Goal: Task Accomplishment & Management: Use online tool/utility

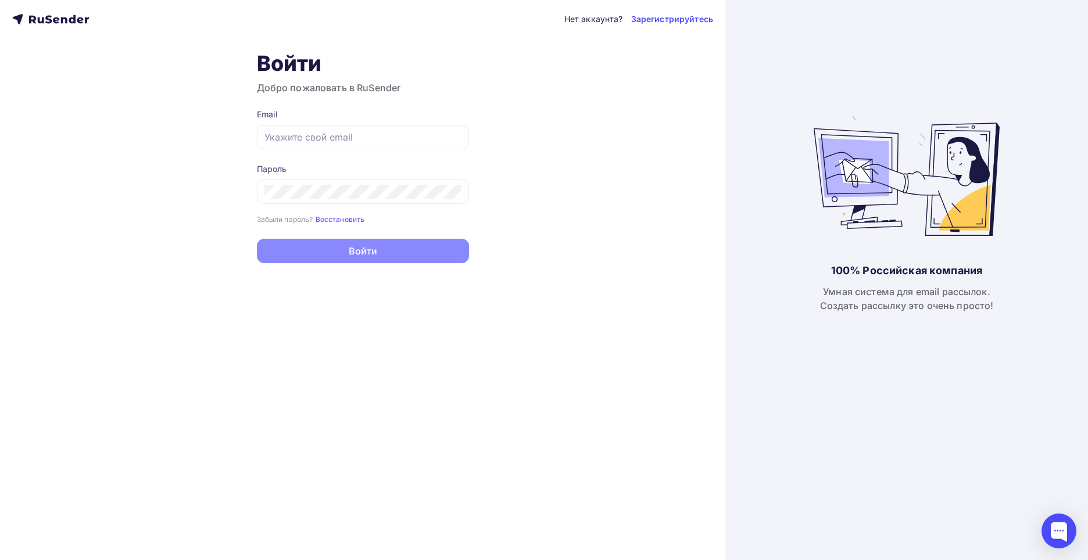
type input "[PERSON_NAME][EMAIL_ADDRESS][DOMAIN_NAME]"
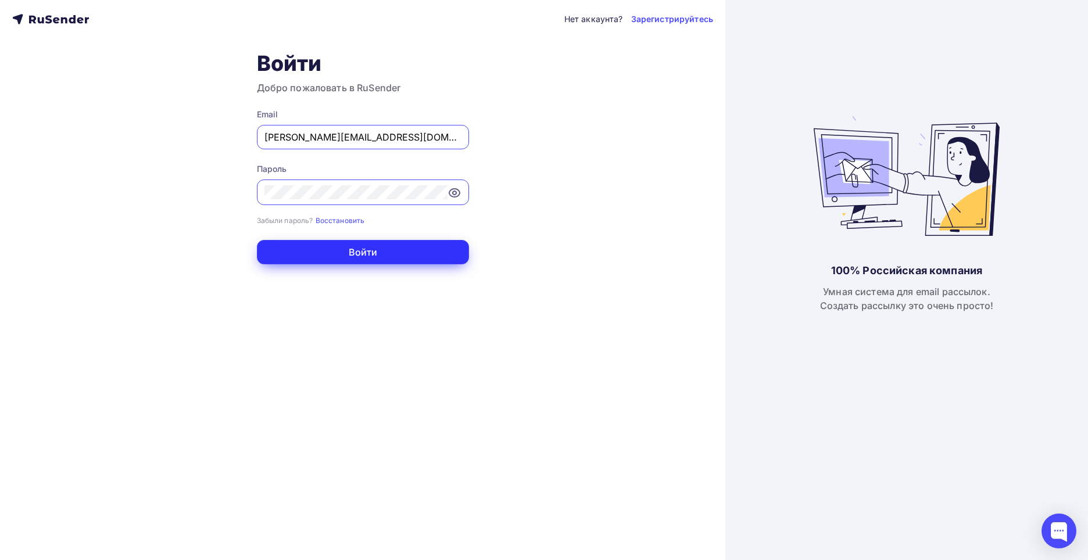
click at [374, 254] on button "Войти" at bounding box center [363, 252] width 212 height 24
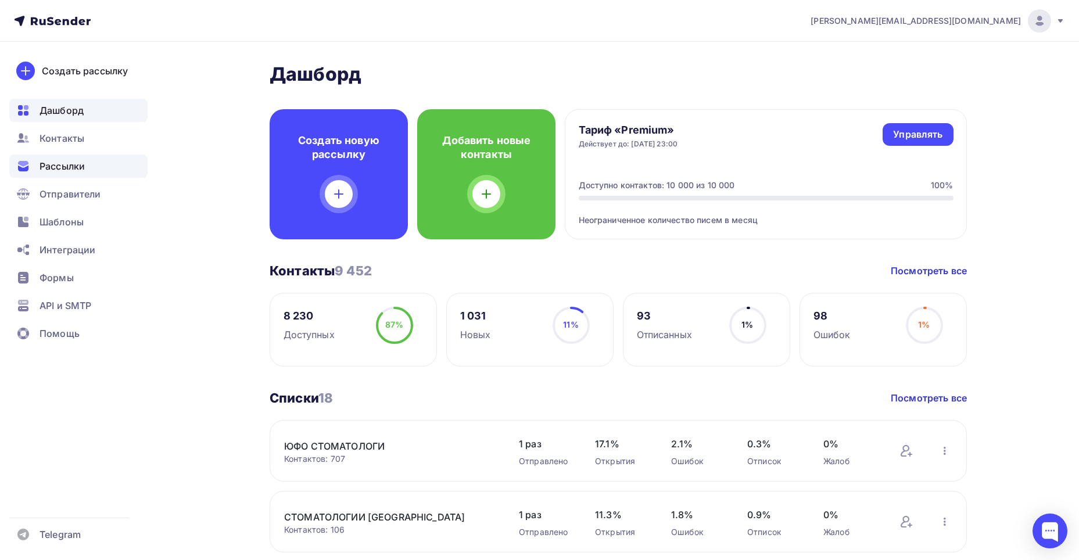
click at [88, 170] on div "Рассылки" at bounding box center [78, 166] width 138 height 23
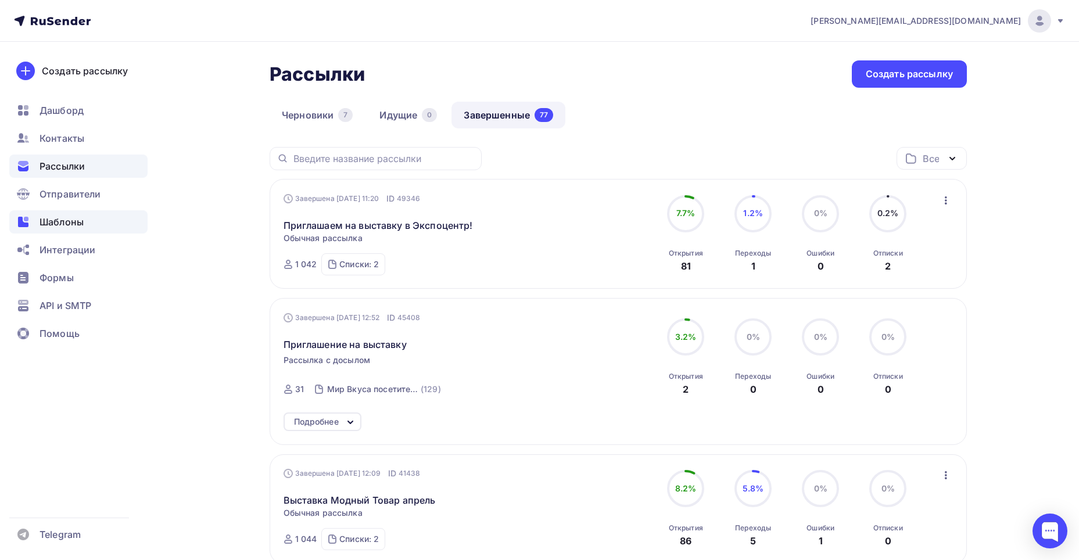
click at [65, 217] on span "Шаблоны" at bounding box center [62, 222] width 44 height 14
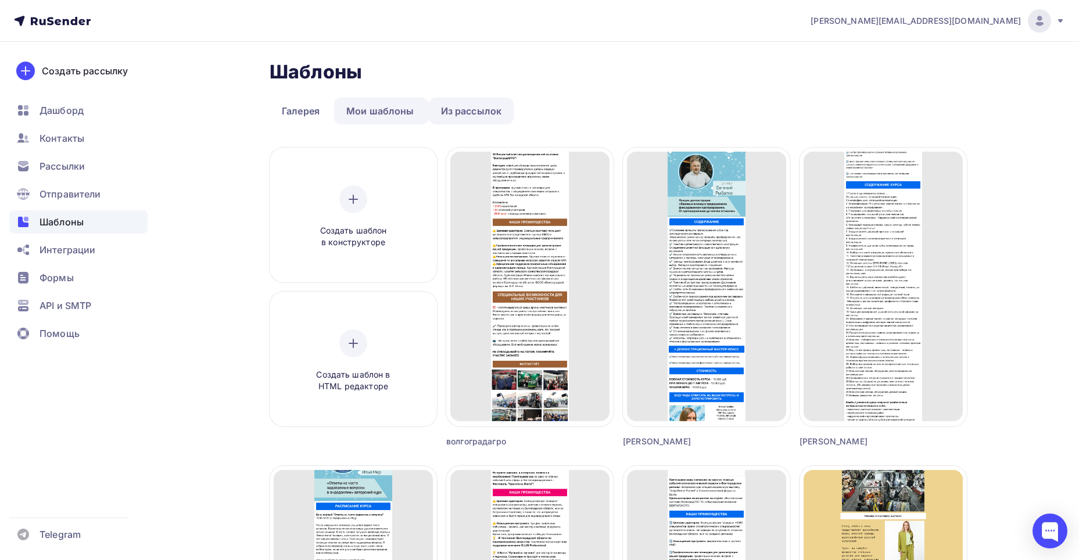
click at [483, 113] on link "Из рассылок" at bounding box center [471, 111] width 85 height 27
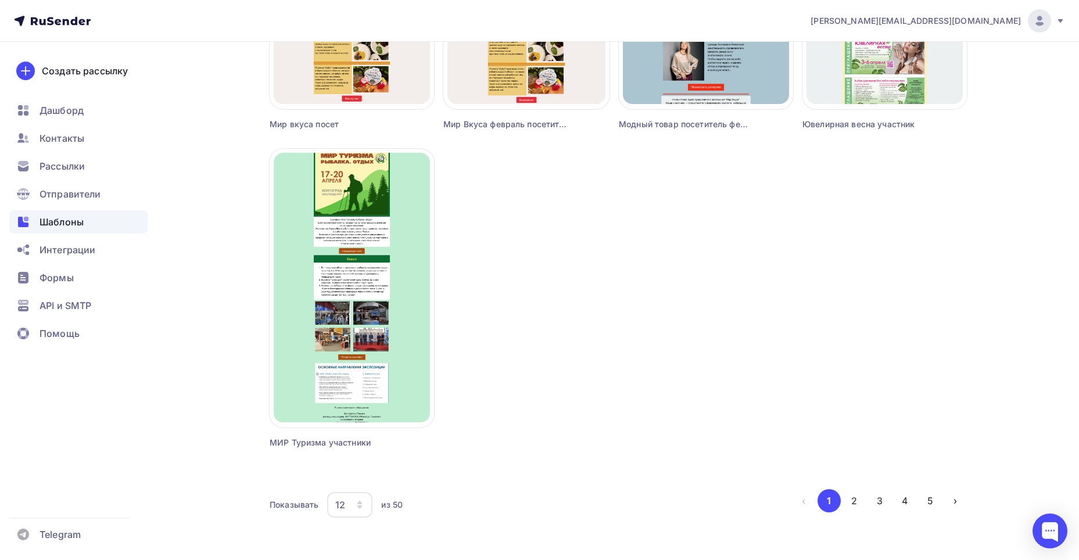
scroll to position [974, 0]
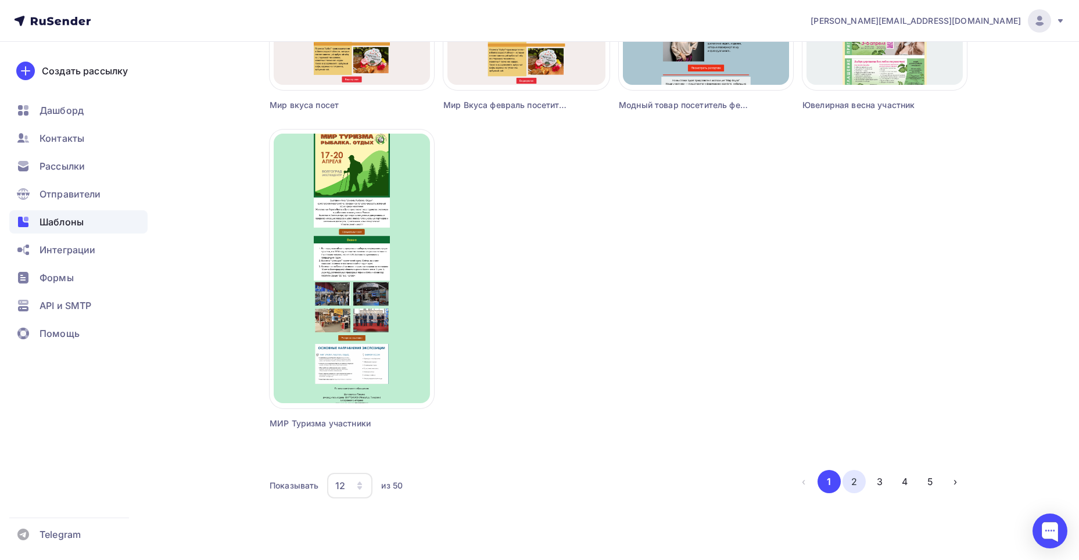
click at [857, 482] on button "2" at bounding box center [854, 481] width 23 height 23
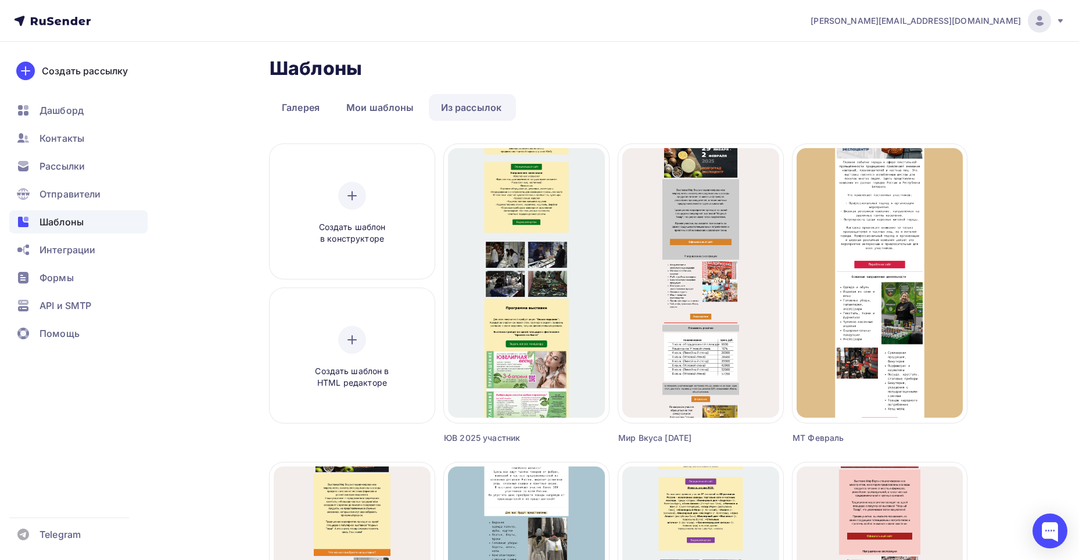
scroll to position [0, 0]
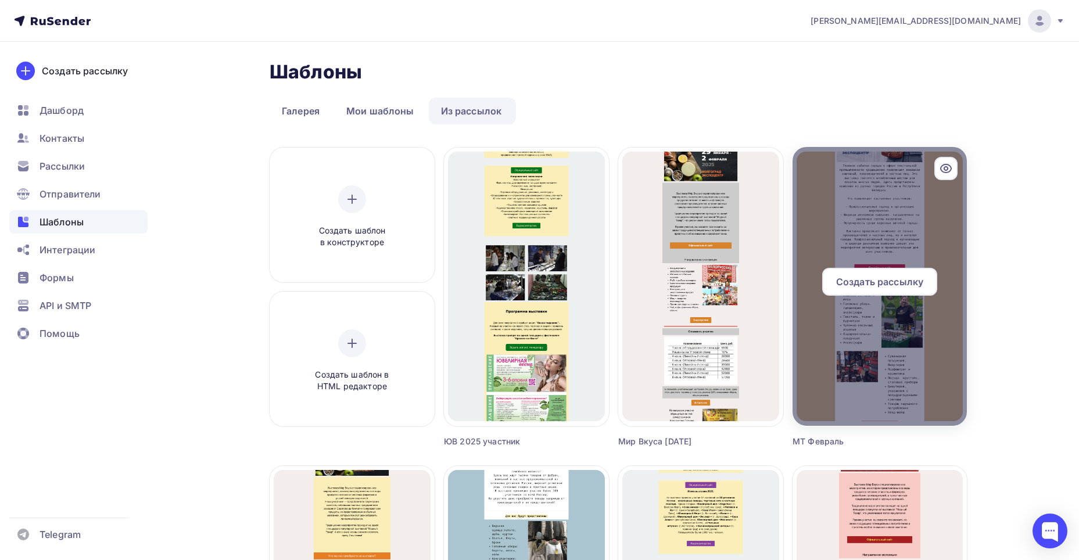
click at [889, 288] on span "Создать рассылку" at bounding box center [879, 282] width 87 height 14
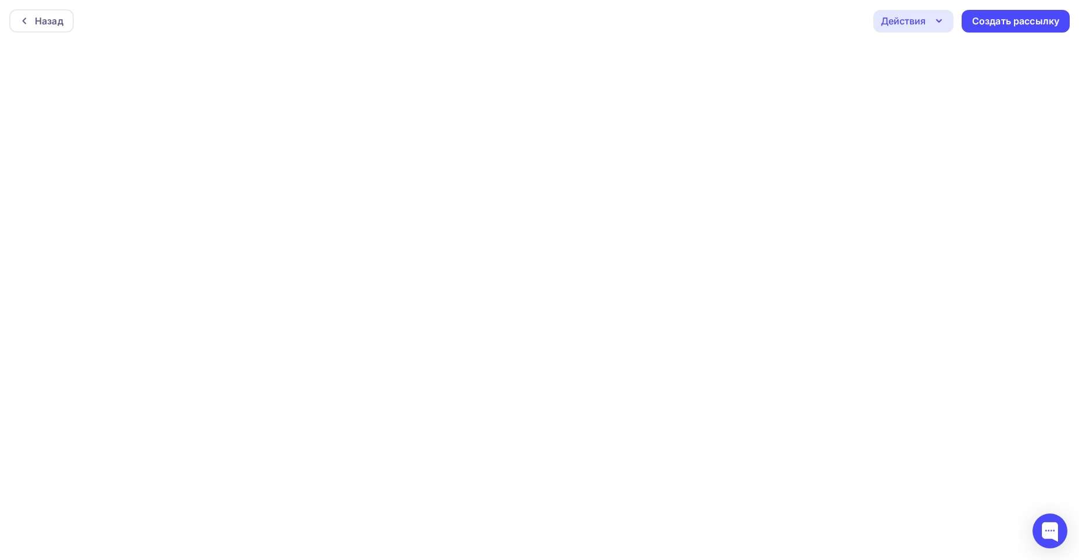
scroll to position [3, 0]
